Goal: Information Seeking & Learning: Learn about a topic

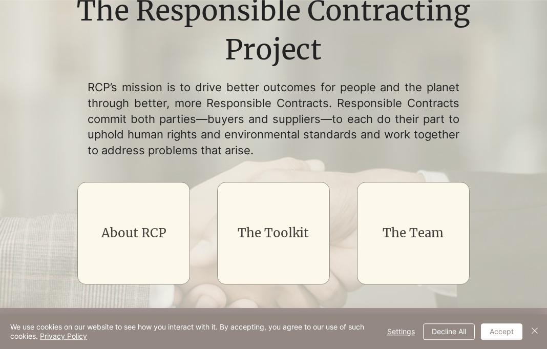
scroll to position [105, 0]
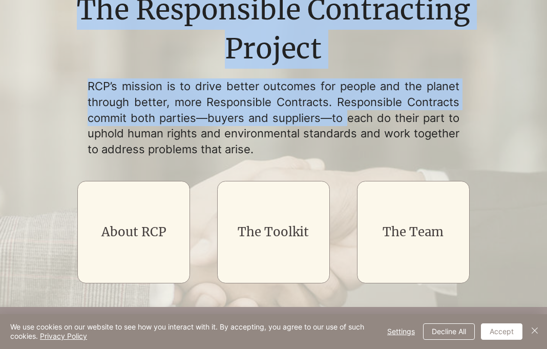
drag, startPoint x: 147, startPoint y: 90, endPoint x: 345, endPoint y: 119, distance: 199.9
click at [345, 119] on div "The Responsible Contracting Project RCP’s mission is to drive better outcomes f…" at bounding box center [274, 144] width 438 height 306
click at [345, 119] on p "RCP’s mission is to drive better outcomes for people and the planet through bet…" at bounding box center [274, 117] width 372 height 79
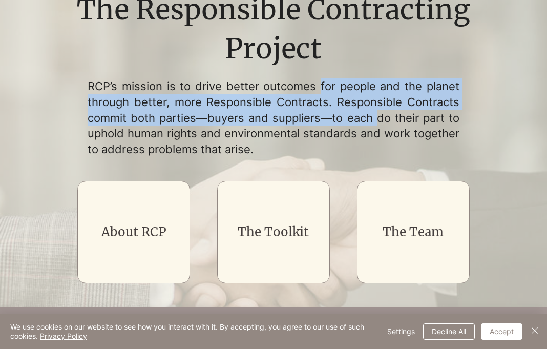
drag, startPoint x: 345, startPoint y: 119, endPoint x: 330, endPoint y: 98, distance: 25.4
click at [330, 98] on p "RCP’s mission is to drive better outcomes for people and the planet through bet…" at bounding box center [274, 117] width 372 height 79
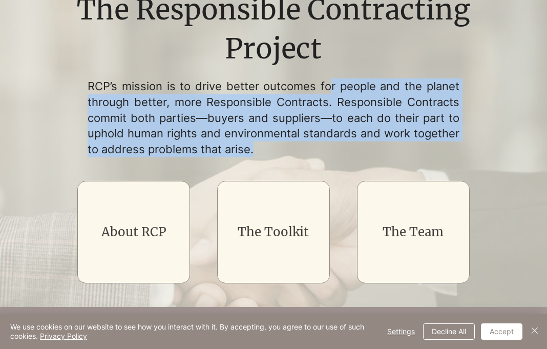
drag, startPoint x: 330, startPoint y: 101, endPoint x: 305, endPoint y: 162, distance: 65.9
click at [305, 157] on p "RCP’s mission is to drive better outcomes for people and the planet through bet…" at bounding box center [274, 117] width 372 height 79
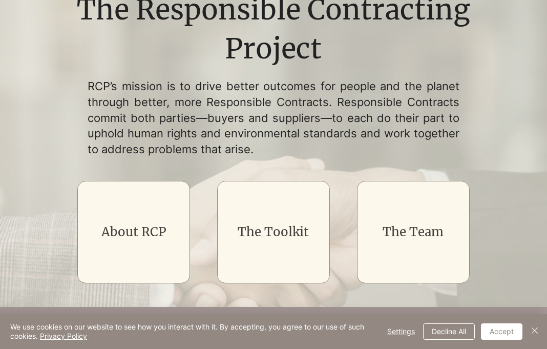
click at [305, 157] on p "RCP’s mission is to drive better outcomes for people and the planet through bet…" at bounding box center [274, 117] width 372 height 79
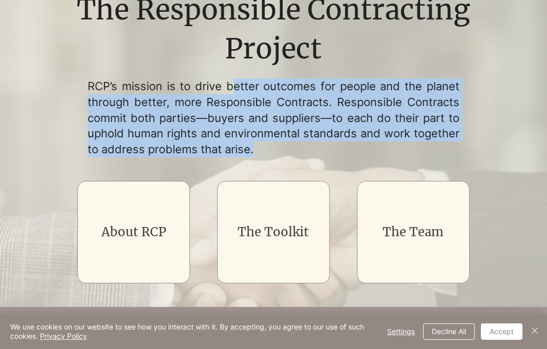
drag, startPoint x: 300, startPoint y: 158, endPoint x: 235, endPoint y: 102, distance: 86.1
click at [235, 102] on p "RCP’s mission is to drive better outcomes for people and the planet through bet…" at bounding box center [274, 117] width 372 height 79
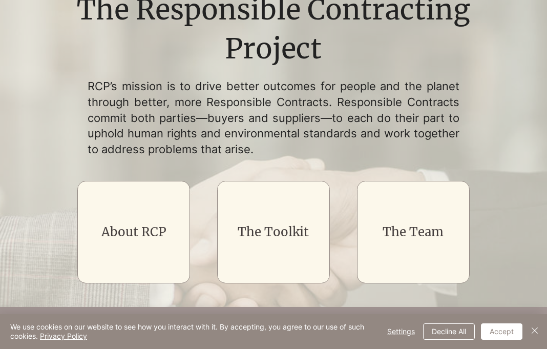
click at [235, 102] on p "RCP’s mission is to drive better outcomes for people and the planet through bet…" at bounding box center [274, 117] width 372 height 79
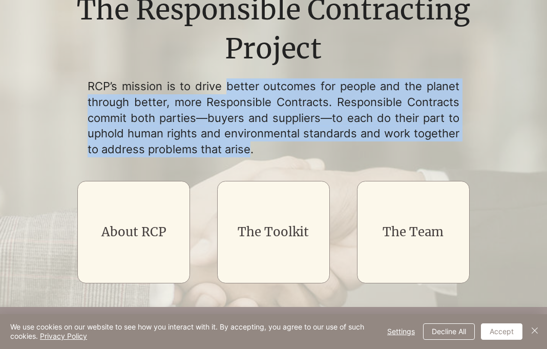
drag, startPoint x: 235, startPoint y: 102, endPoint x: 241, endPoint y: 159, distance: 57.7
click at [241, 157] on p "RCP’s mission is to drive better outcomes for people and the planet through bet…" at bounding box center [274, 117] width 372 height 79
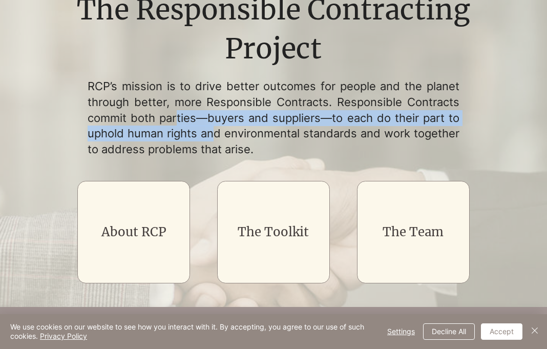
drag, startPoint x: 205, startPoint y: 133, endPoint x: 172, endPoint y: 118, distance: 36.9
click at [174, 121] on p "RCP’s mission is to drive better outcomes for people and the planet through bet…" at bounding box center [274, 117] width 372 height 79
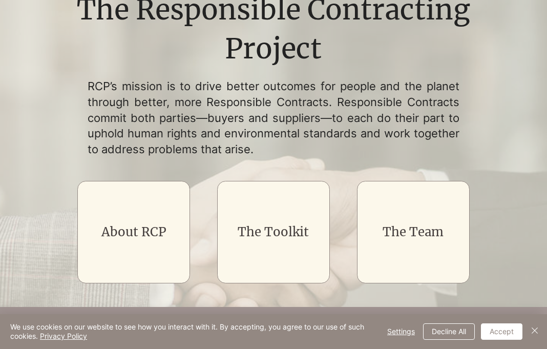
click at [172, 118] on p "RCP’s mission is to drive better outcomes for people and the planet through bet…" at bounding box center [274, 117] width 372 height 79
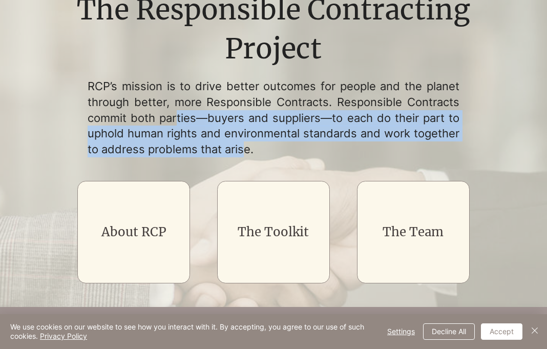
drag, startPoint x: 200, startPoint y: 133, endPoint x: 243, endPoint y: 157, distance: 49.5
click at [243, 157] on p "RCP’s mission is to drive better outcomes for people and the planet through bet…" at bounding box center [274, 117] width 372 height 79
drag, startPoint x: 243, startPoint y: 157, endPoint x: 191, endPoint y: 119, distance: 64.6
click at [192, 120] on p "RCP’s mission is to drive better outcomes for people and the planet through bet…" at bounding box center [274, 117] width 372 height 79
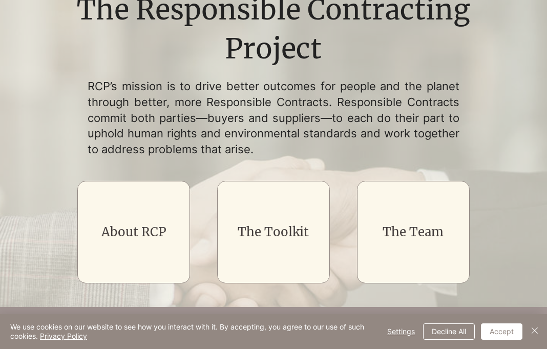
click at [191, 119] on p "RCP’s mission is to drive better outcomes for people and the planet through bet…" at bounding box center [274, 117] width 372 height 79
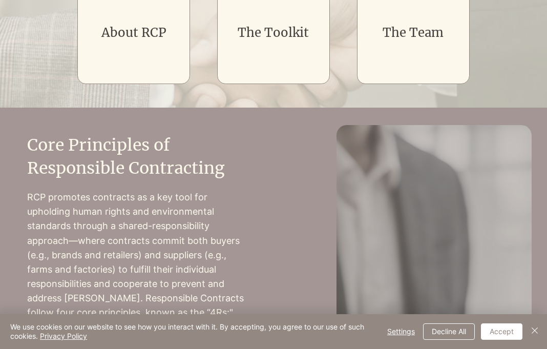
scroll to position [314, 0]
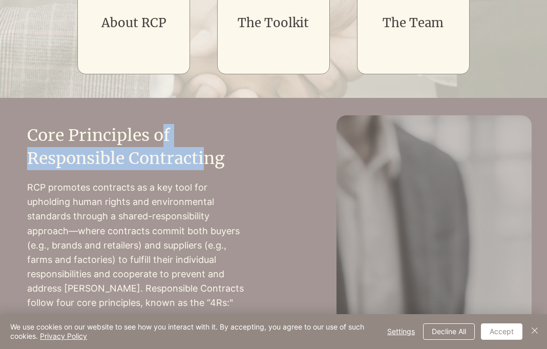
drag, startPoint x: 177, startPoint y: 157, endPoint x: 210, endPoint y: 166, distance: 34.7
click at [210, 166] on h2 "Core Principles of Responsible Contracting" at bounding box center [136, 147] width 219 height 46
click at [211, 166] on h2 "Core Principles of Responsible Contracting" at bounding box center [136, 147] width 219 height 46
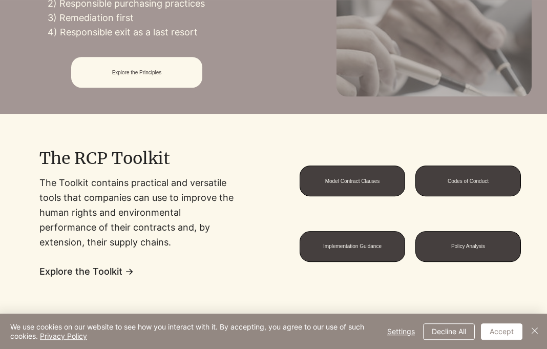
scroll to position [679, 0]
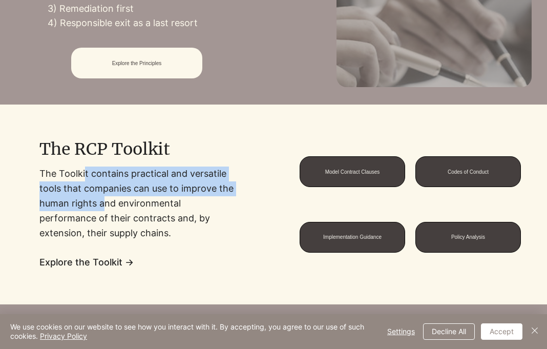
drag, startPoint x: 103, startPoint y: 215, endPoint x: 82, endPoint y: 186, distance: 34.8
click at [82, 186] on p "The Toolkit contains practical and versatile tools that companies can use to im…" at bounding box center [136, 203] width 194 height 74
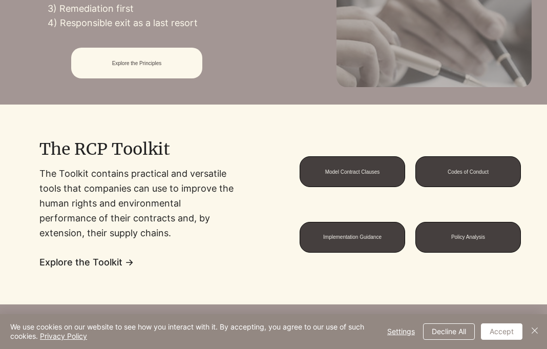
click at [82, 186] on p "The Toolkit contains practical and versatile tools that companies can use to im…" at bounding box center [136, 203] width 194 height 74
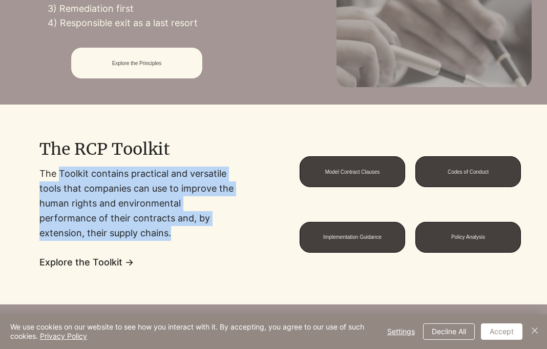
drag, startPoint x: 82, startPoint y: 186, endPoint x: 197, endPoint y: 249, distance: 130.2
click at [197, 240] on p "The Toolkit contains practical and versatile tools that companies can use to im…" at bounding box center [136, 203] width 194 height 74
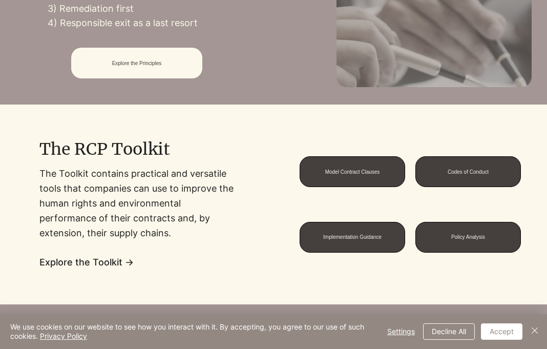
click at [197, 240] on p "The Toolkit contains practical and versatile tools that companies can use to im…" at bounding box center [136, 203] width 194 height 74
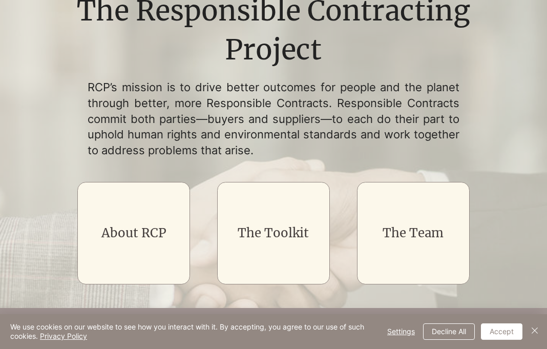
scroll to position [105, 0]
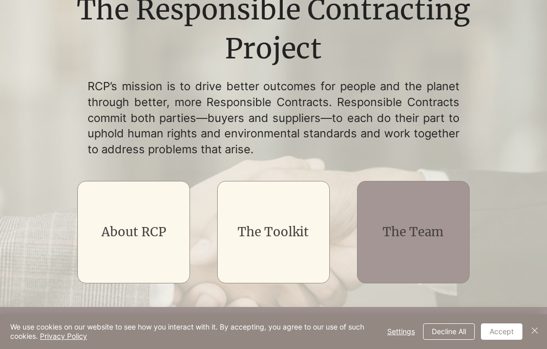
click at [408, 253] on div "main content" at bounding box center [413, 232] width 113 height 102
click at [398, 239] on link "The Team" at bounding box center [413, 232] width 61 height 16
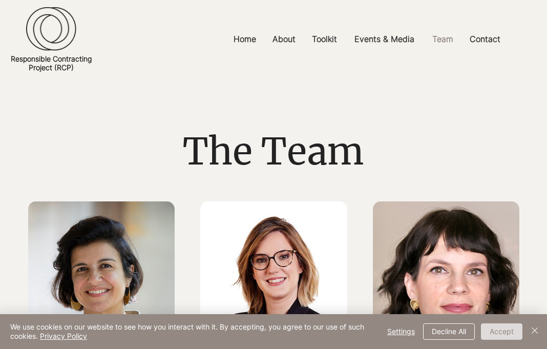
click at [498, 330] on button "Accept" at bounding box center [501, 331] width 41 height 16
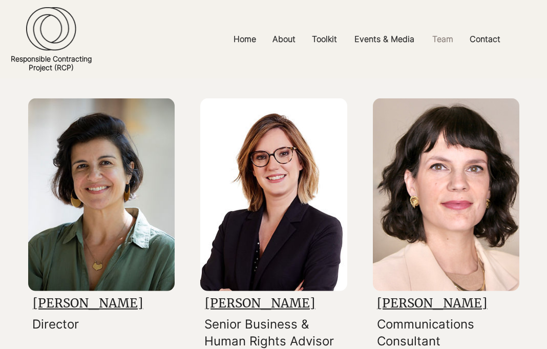
scroll to position [209, 0]
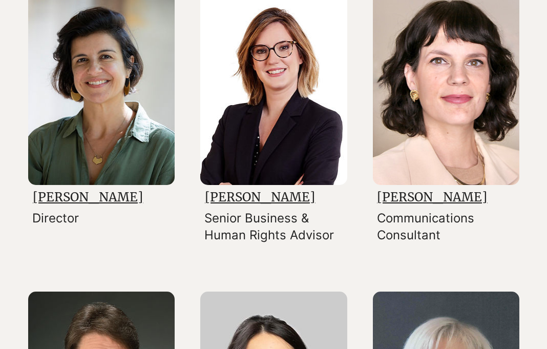
click at [74, 205] on link "[PERSON_NAME]" at bounding box center [88, 197] width 110 height 16
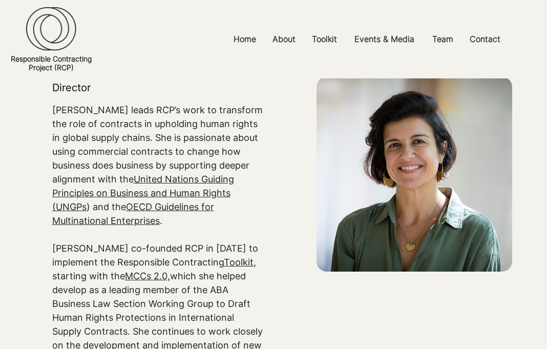
scroll to position [105, 0]
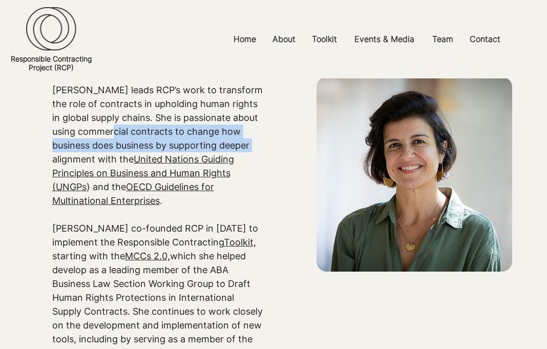
drag, startPoint x: 121, startPoint y: 144, endPoint x: 252, endPoint y: 151, distance: 130.3
click at [252, 151] on p "[PERSON_NAME] leads RCP’s work to transform the role of contracts in upholding …" at bounding box center [158, 145] width 212 height 124
drag, startPoint x: 249, startPoint y: 151, endPoint x: 198, endPoint y: 144, distance: 52.2
click at [198, 144] on p "[PERSON_NAME] leads RCP’s work to transform the role of contracts in upholding …" at bounding box center [158, 145] width 212 height 124
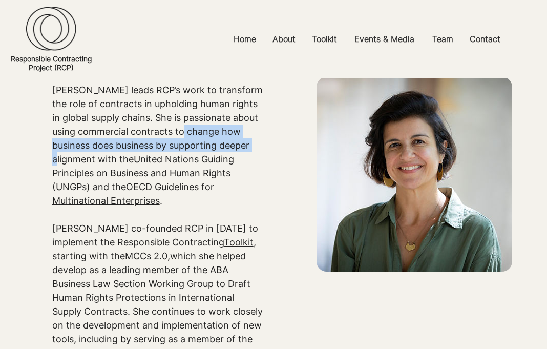
click at [198, 144] on p "[PERSON_NAME] leads RCP’s work to transform the role of contracts in upholding …" at bounding box center [158, 145] width 212 height 124
drag, startPoint x: 196, startPoint y: 143, endPoint x: 219, endPoint y: 148, distance: 23.4
click at [219, 148] on p "[PERSON_NAME] leads RCP’s work to transform the role of contracts in upholding …" at bounding box center [158, 145] width 212 height 124
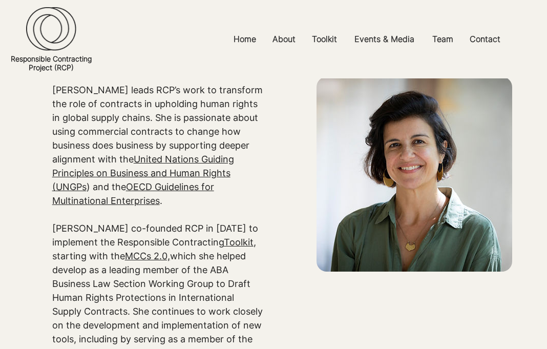
click at [219, 148] on p "[PERSON_NAME] leads RCP’s work to transform the role of contracts in upholding …" at bounding box center [158, 145] width 212 height 124
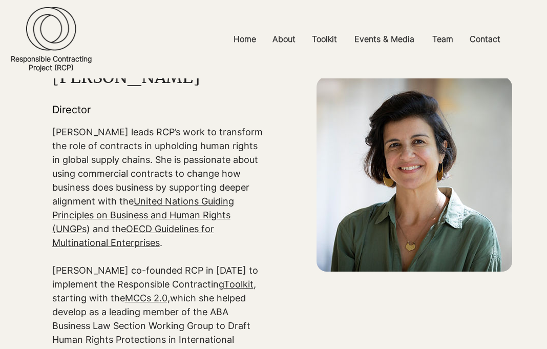
scroll to position [52, 0]
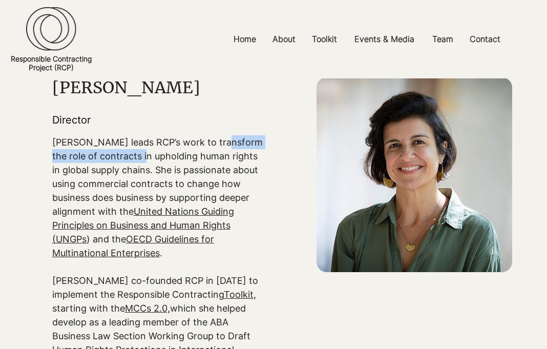
drag, startPoint x: 218, startPoint y: 144, endPoint x: 137, endPoint y: 159, distance: 82.8
click at [137, 159] on p "[PERSON_NAME] leads RCP’s work to transform the role of contracts in upholding …" at bounding box center [158, 197] width 212 height 124
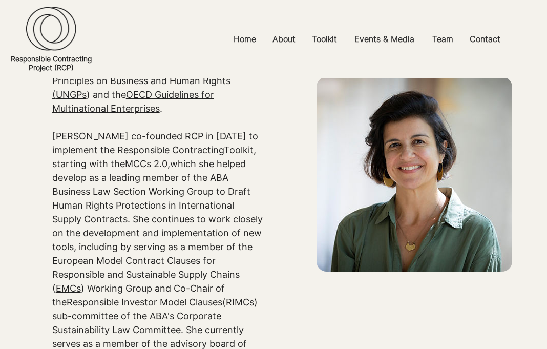
scroll to position [209, 0]
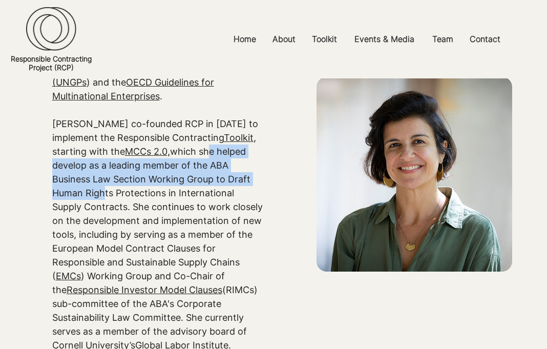
drag, startPoint x: 156, startPoint y: 167, endPoint x: 238, endPoint y: 182, distance: 83.4
click at [238, 182] on p "[PERSON_NAME] co-founded RCP in [DATE] to implement the Responsible Contracting…" at bounding box center [158, 234] width 212 height 235
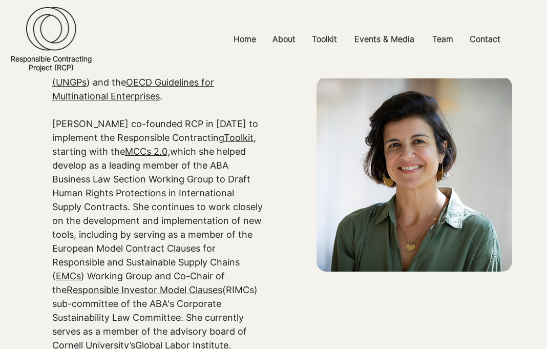
click at [238, 182] on p "[PERSON_NAME] co-founded RCP in [DATE] to implement the Responsible Contracting…" at bounding box center [158, 234] width 212 height 235
drag, startPoint x: 225, startPoint y: 175, endPoint x: 212, endPoint y: 173, distance: 13.4
click at [213, 173] on p "[PERSON_NAME] co-founded RCP in [DATE] to implement the Responsible Contracting…" at bounding box center [158, 234] width 212 height 235
click at [209, 172] on p "[PERSON_NAME] co-founded RCP in [DATE] to implement the Responsible Contracting…" at bounding box center [158, 234] width 212 height 235
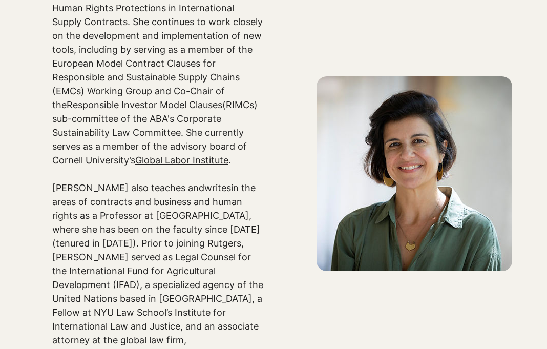
scroll to position [523, 0]
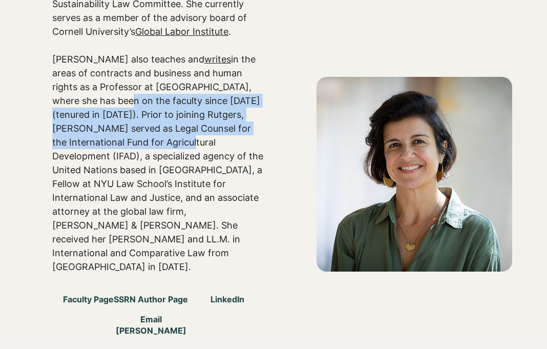
drag, startPoint x: 114, startPoint y: 145, endPoint x: 58, endPoint y: 114, distance: 64.4
click at [58, 114] on p "[PERSON_NAME] also teaches and writes in the areas of contracts and business an…" at bounding box center [158, 162] width 212 height 221
drag, startPoint x: 58, startPoint y: 114, endPoint x: 213, endPoint y: 135, distance: 156.1
click at [213, 135] on p "[PERSON_NAME] also teaches and writes in the areas of contracts and business an…" at bounding box center [158, 162] width 212 height 221
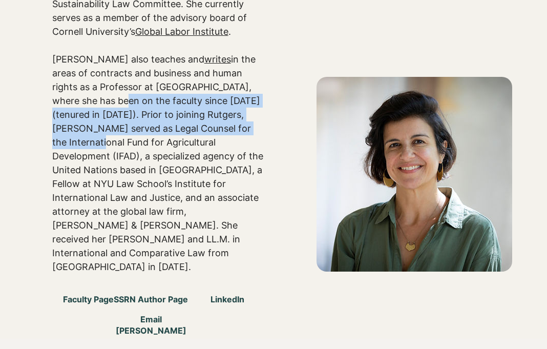
click at [213, 135] on p "[PERSON_NAME] also teaches and writes in the areas of contracts and business an…" at bounding box center [158, 162] width 212 height 221
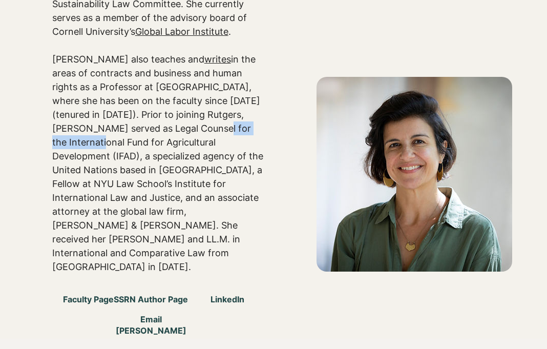
drag, startPoint x: 213, startPoint y: 135, endPoint x: 125, endPoint y: 120, distance: 88.9
click at [126, 120] on p "[PERSON_NAME] also teaches and writes in the areas of contracts and business an…" at bounding box center [158, 162] width 212 height 221
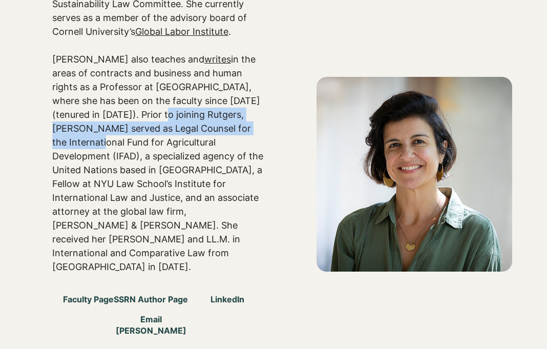
click at [125, 120] on p "[PERSON_NAME] also teaches and writes in the areas of contracts and business an…" at bounding box center [158, 162] width 212 height 221
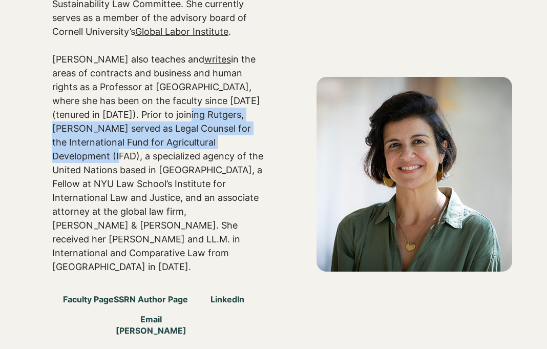
drag, startPoint x: 212, startPoint y: 149, endPoint x: 283, endPoint y: 154, distance: 70.9
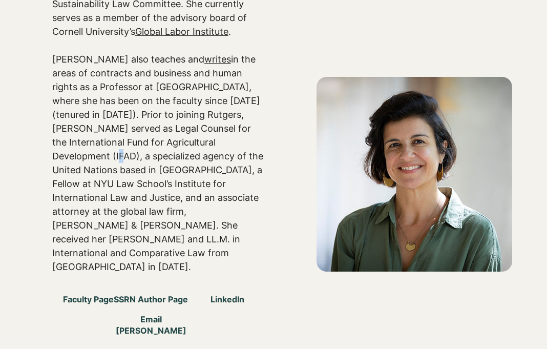
drag, startPoint x: 218, startPoint y: 151, endPoint x: 213, endPoint y: 153, distance: 5.3
click at [213, 153] on p "[PERSON_NAME] also teaches and writes in the areas of contracts and business an…" at bounding box center [158, 162] width 212 height 221
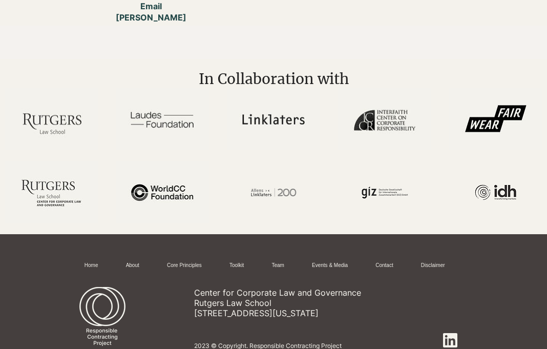
scroll to position [850, 0]
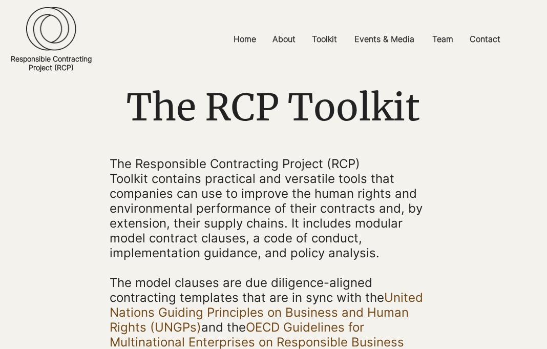
scroll to position [52, 0]
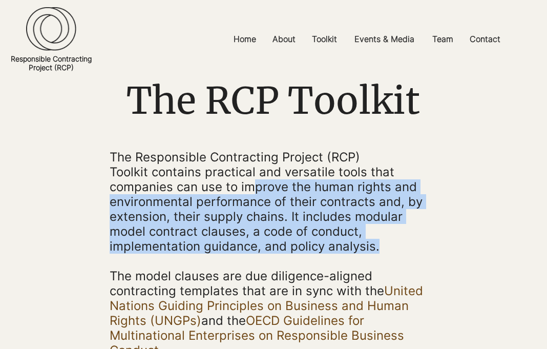
drag, startPoint x: 253, startPoint y: 197, endPoint x: 399, endPoint y: 259, distance: 158.6
click at [399, 254] on p "The Responsible Contracting Project (RCP) Toolkit contains practical and versat…" at bounding box center [274, 202] width 328 height 104
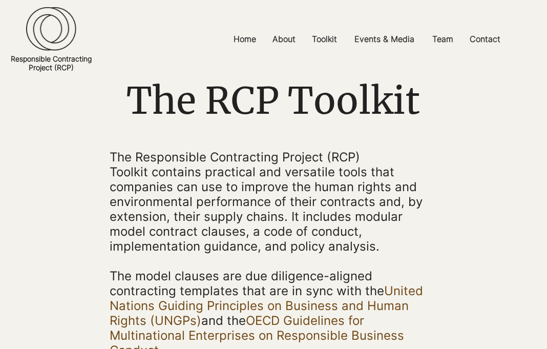
click at [399, 254] on p "The Responsible Contracting Project (RCP) Toolkit contains practical and versat…" at bounding box center [274, 202] width 328 height 104
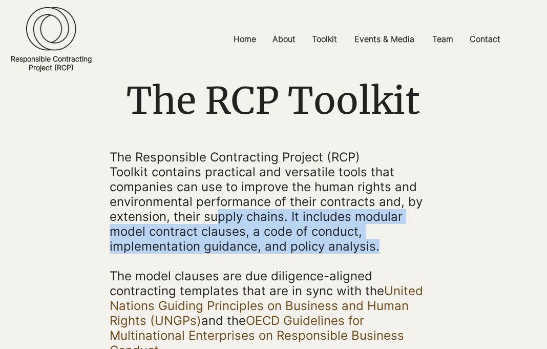
drag, startPoint x: 307, startPoint y: 237, endPoint x: 218, endPoint y: 219, distance: 91.3
click at [218, 219] on p "The Responsible Contracting Project (RCP) Toolkit contains practical and versat…" at bounding box center [274, 202] width 328 height 104
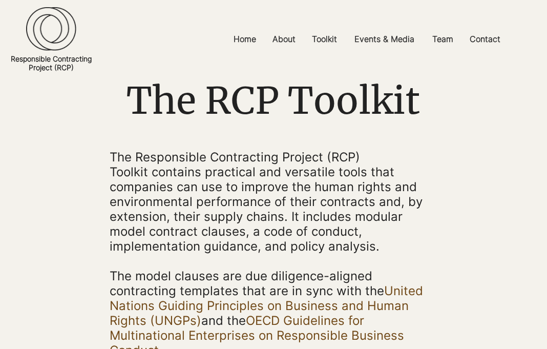
click at [218, 219] on span "The Responsible Contracting Project (RCP) Toolkit contains practical and versat…" at bounding box center [266, 202] width 313 height 104
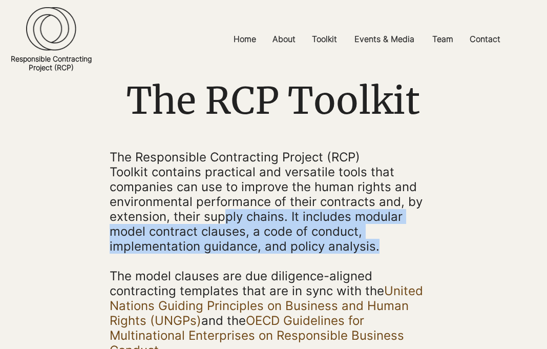
drag, startPoint x: 301, startPoint y: 235, endPoint x: 374, endPoint y: 249, distance: 75.1
click at [374, 249] on span "The Responsible Contracting Project (RCP) Toolkit contains practical and versat…" at bounding box center [266, 202] width 313 height 104
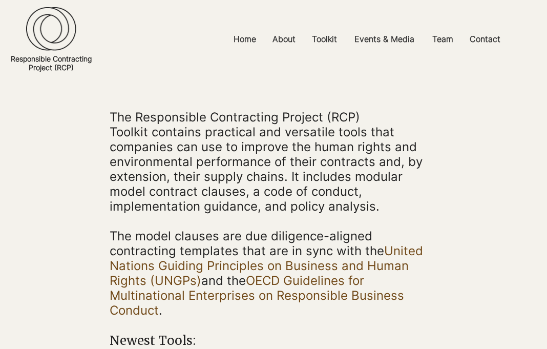
scroll to position [105, 0]
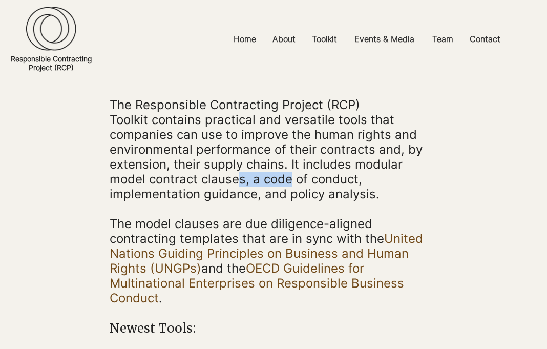
drag, startPoint x: 242, startPoint y: 183, endPoint x: 351, endPoint y: 196, distance: 109.9
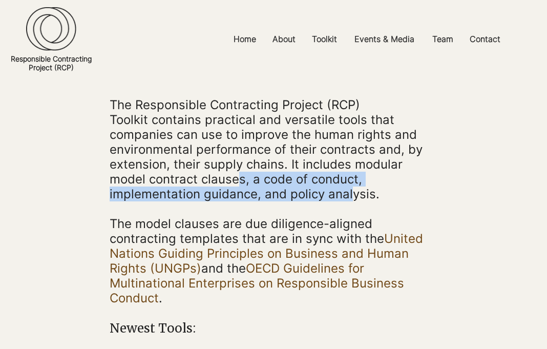
click at [351, 196] on span "The Responsible Contracting Project (RCP) Toolkit contains practical and versat…" at bounding box center [266, 149] width 313 height 104
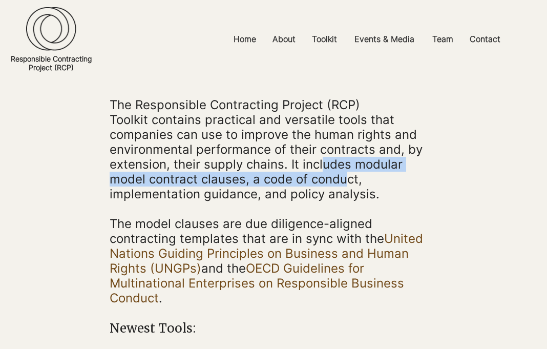
drag, startPoint x: 328, startPoint y: 185, endPoint x: 321, endPoint y: 171, distance: 15.6
click at [321, 171] on span "The Responsible Contracting Project (RCP) Toolkit contains practical and versat…" at bounding box center [266, 149] width 313 height 104
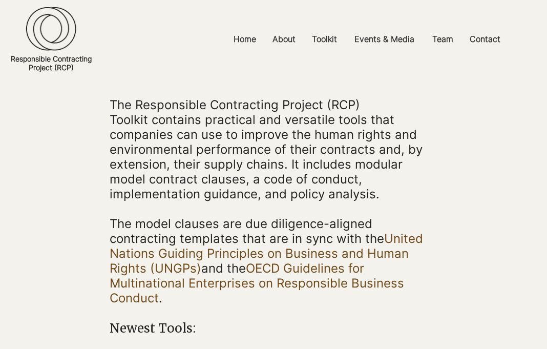
click at [321, 171] on span "The Responsible Contracting Project (RCP) Toolkit contains practical and versat…" at bounding box center [266, 149] width 313 height 104
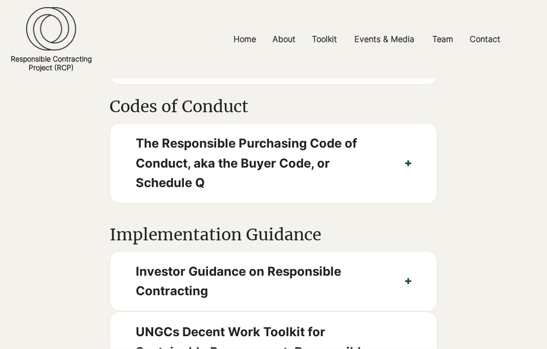
scroll to position [888, 0]
